Goal: Transaction & Acquisition: Purchase product/service

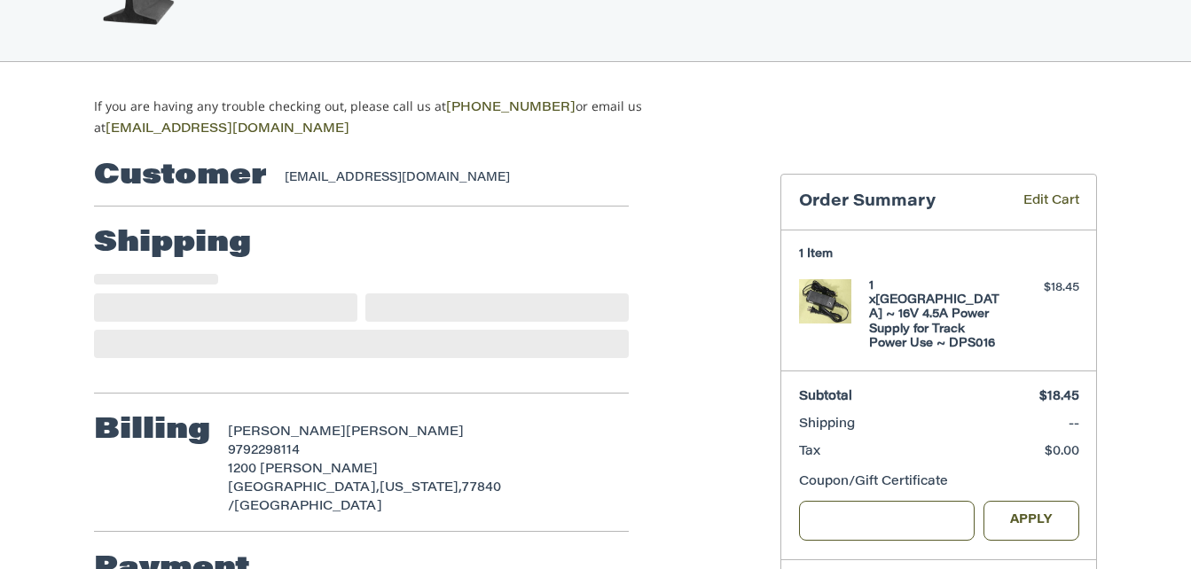
scroll to position [160, 0]
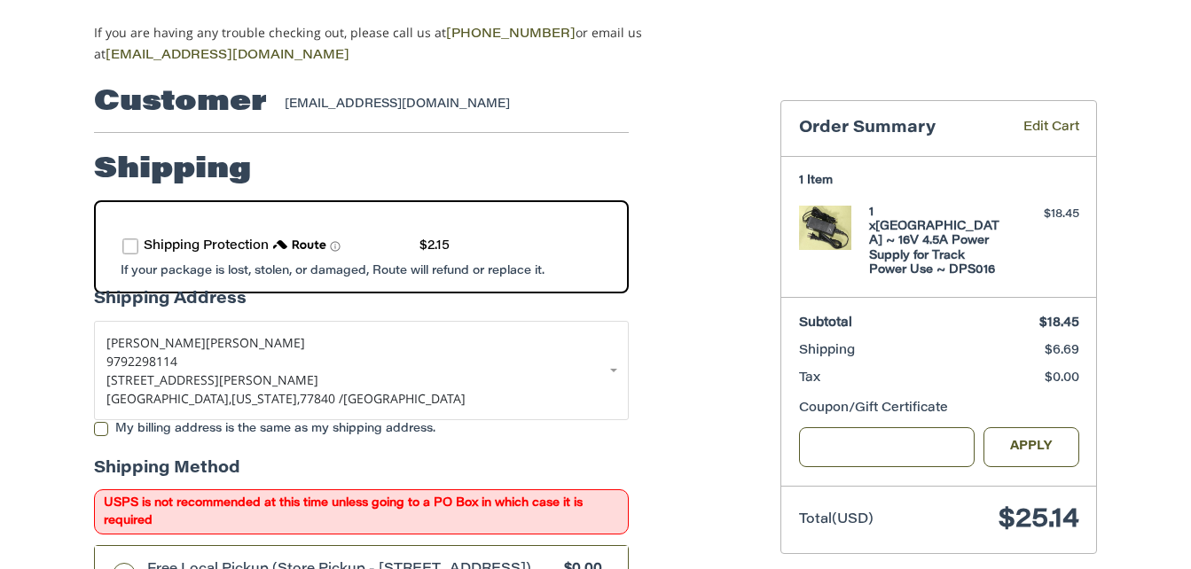
click at [130, 242] on label "route shipping protection selector element" at bounding box center [130, 247] width 16 height 16
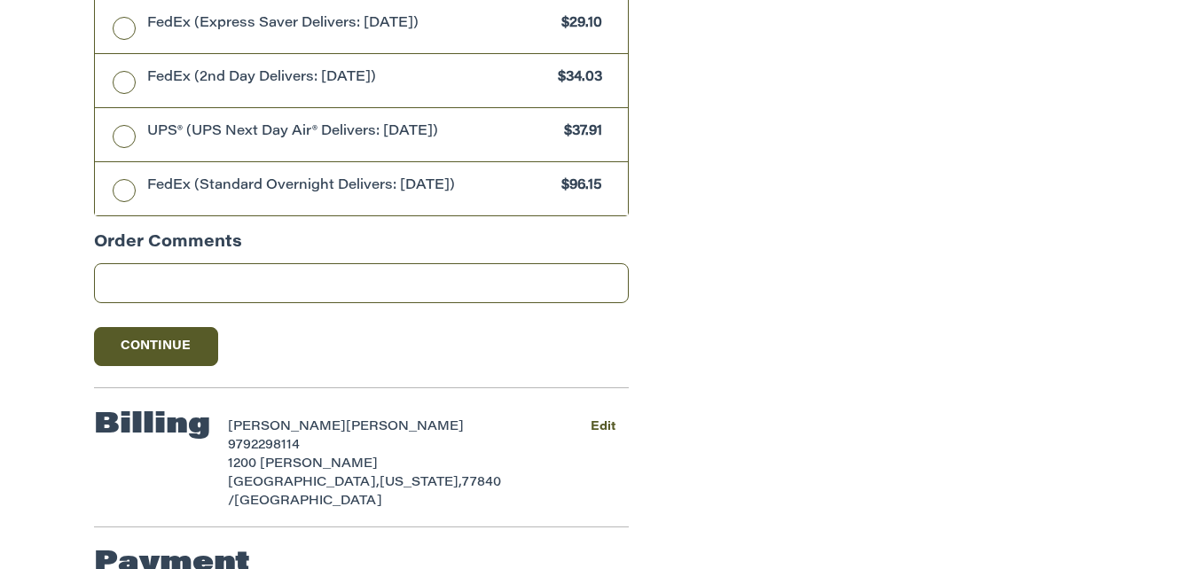
scroll to position [1114, 0]
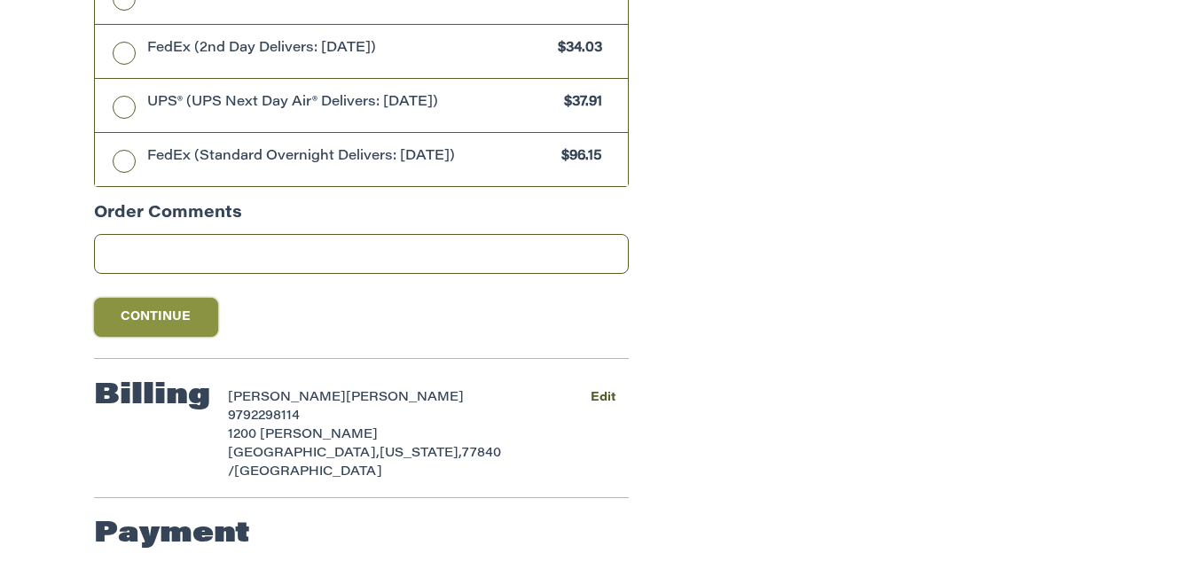
click at [142, 314] on button "Continue" at bounding box center [156, 317] width 124 height 39
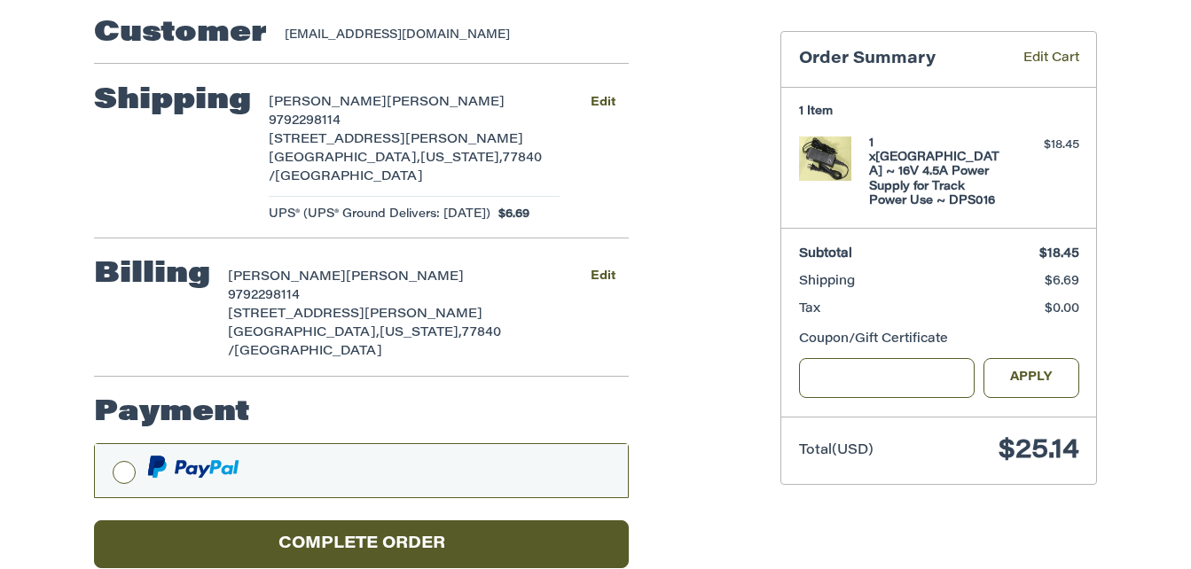
scroll to position [244, 0]
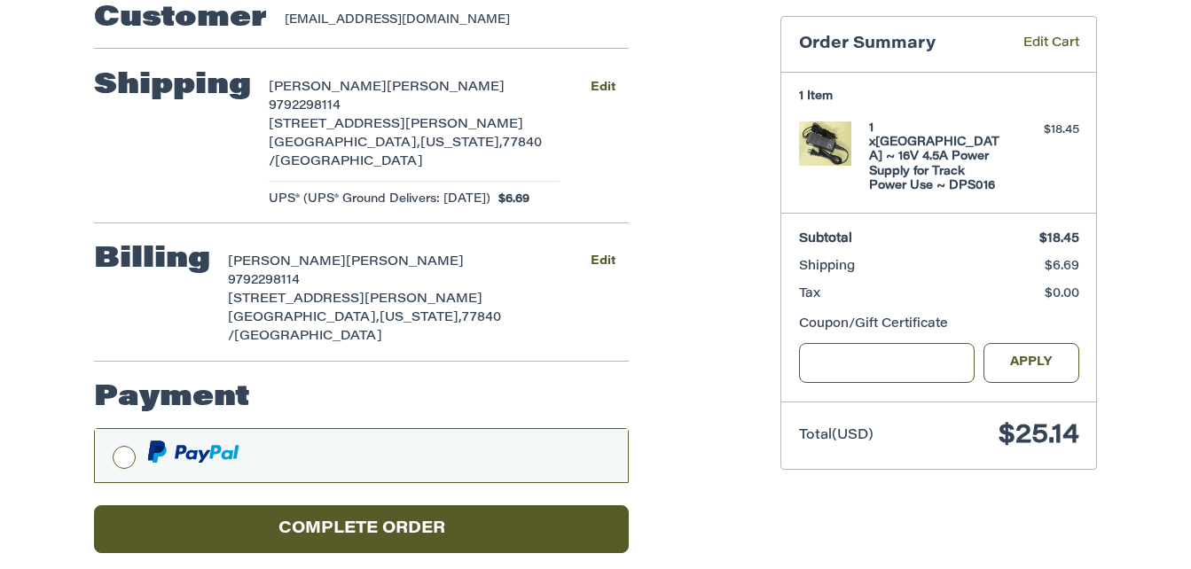
click at [523, 441] on div at bounding box center [374, 452] width 455 height 22
click at [507, 441] on div at bounding box center [374, 452] width 455 height 22
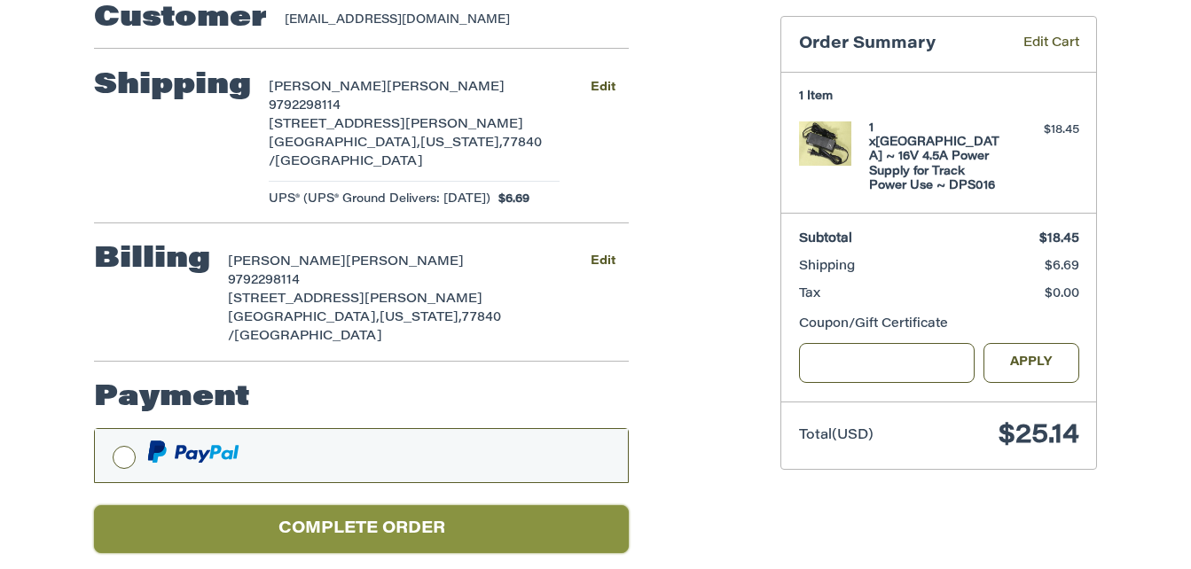
click at [467, 511] on button "Complete order" at bounding box center [361, 529] width 535 height 49
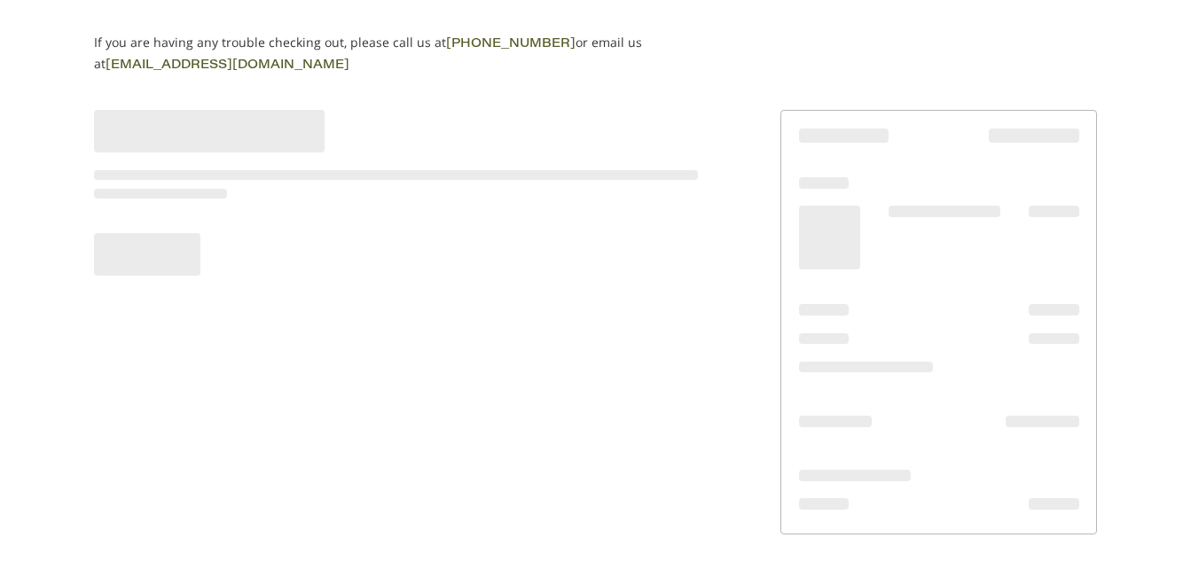
scroll to position [145, 0]
